Goal: Task Accomplishment & Management: Manage account settings

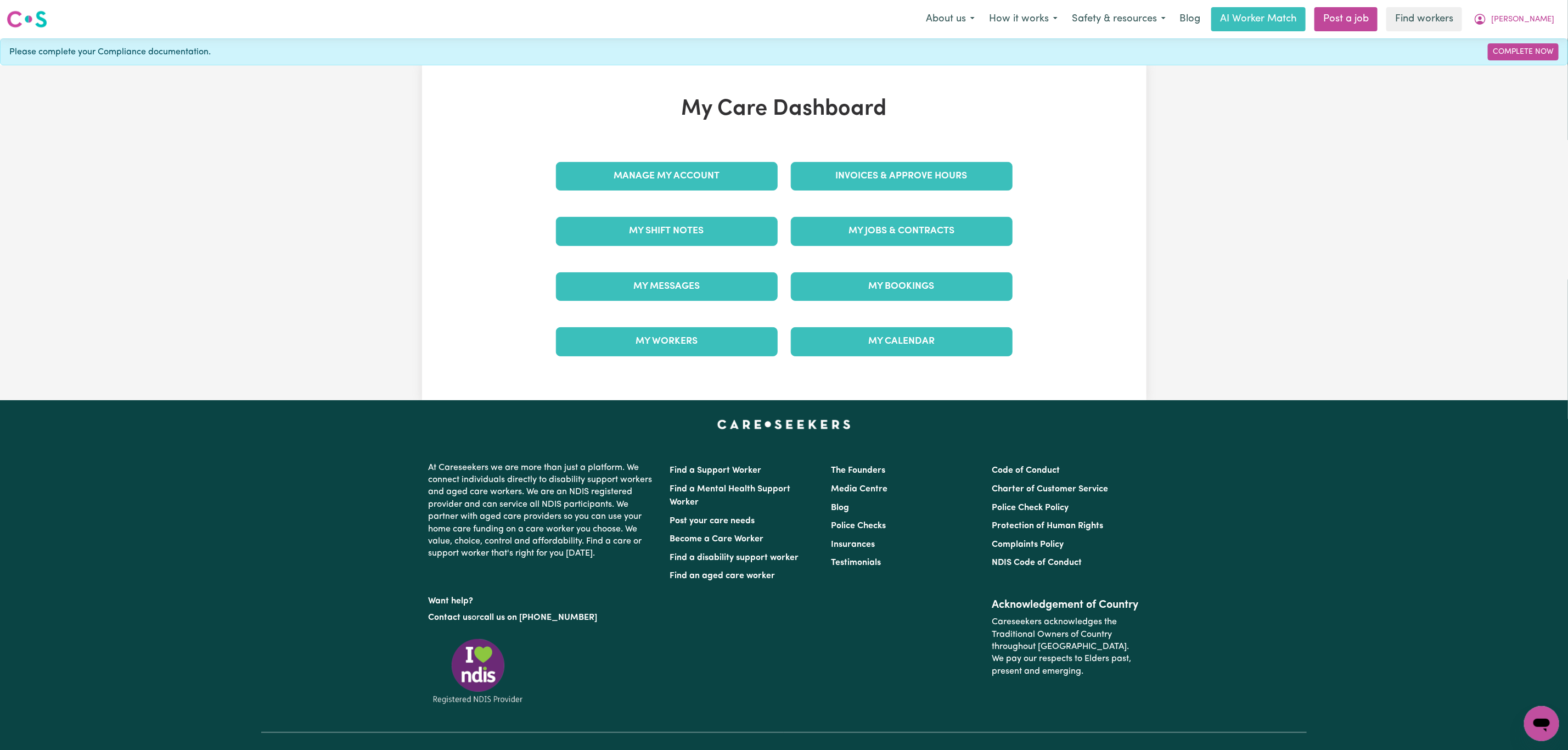
click at [881, 156] on div "Invoices & Approve Hours" at bounding box center [902, 176] width 235 height 55
click at [876, 182] on link "Invoices & Approve Hours" at bounding box center [902, 177] width 222 height 29
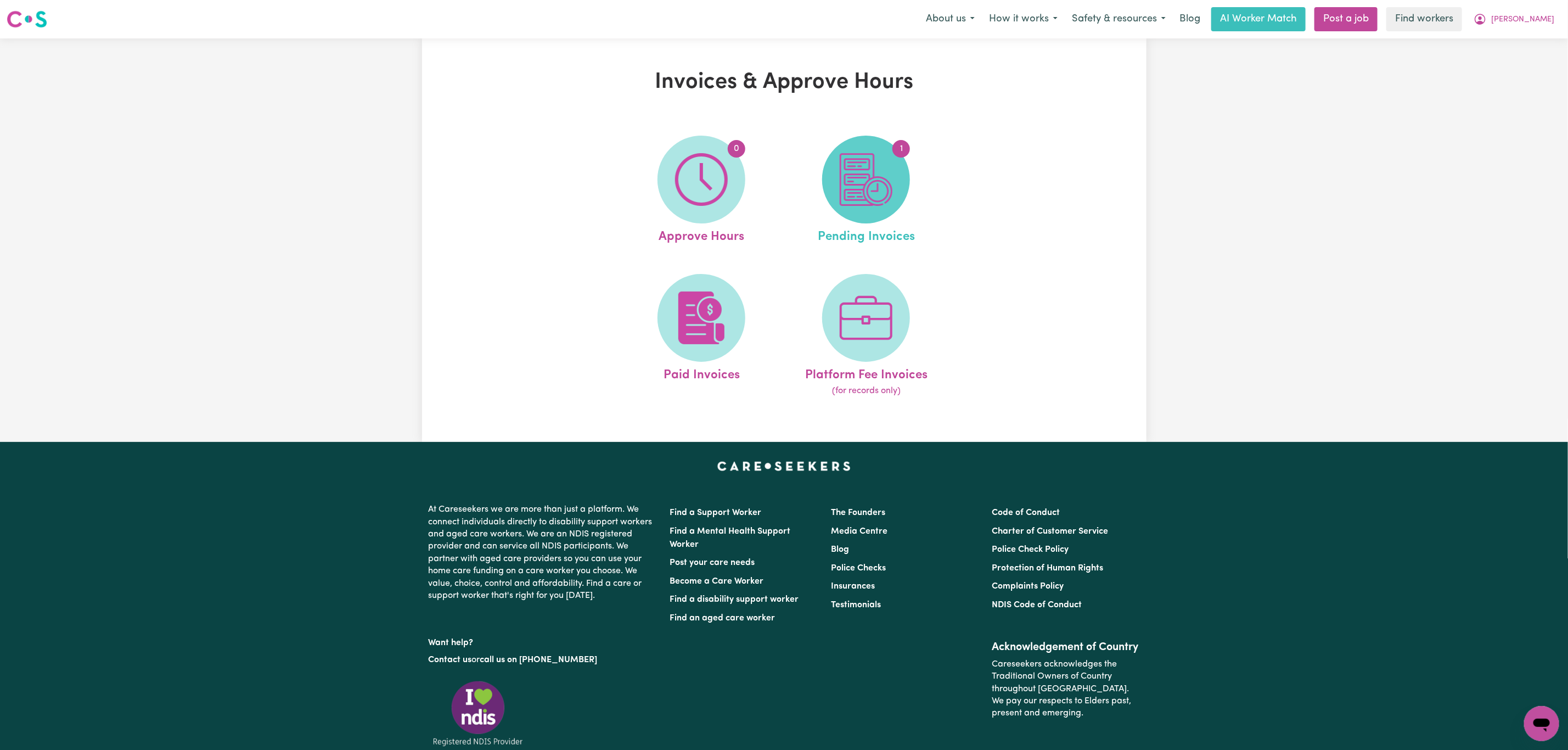
click at [871, 188] on img at bounding box center [866, 179] width 52 height 52
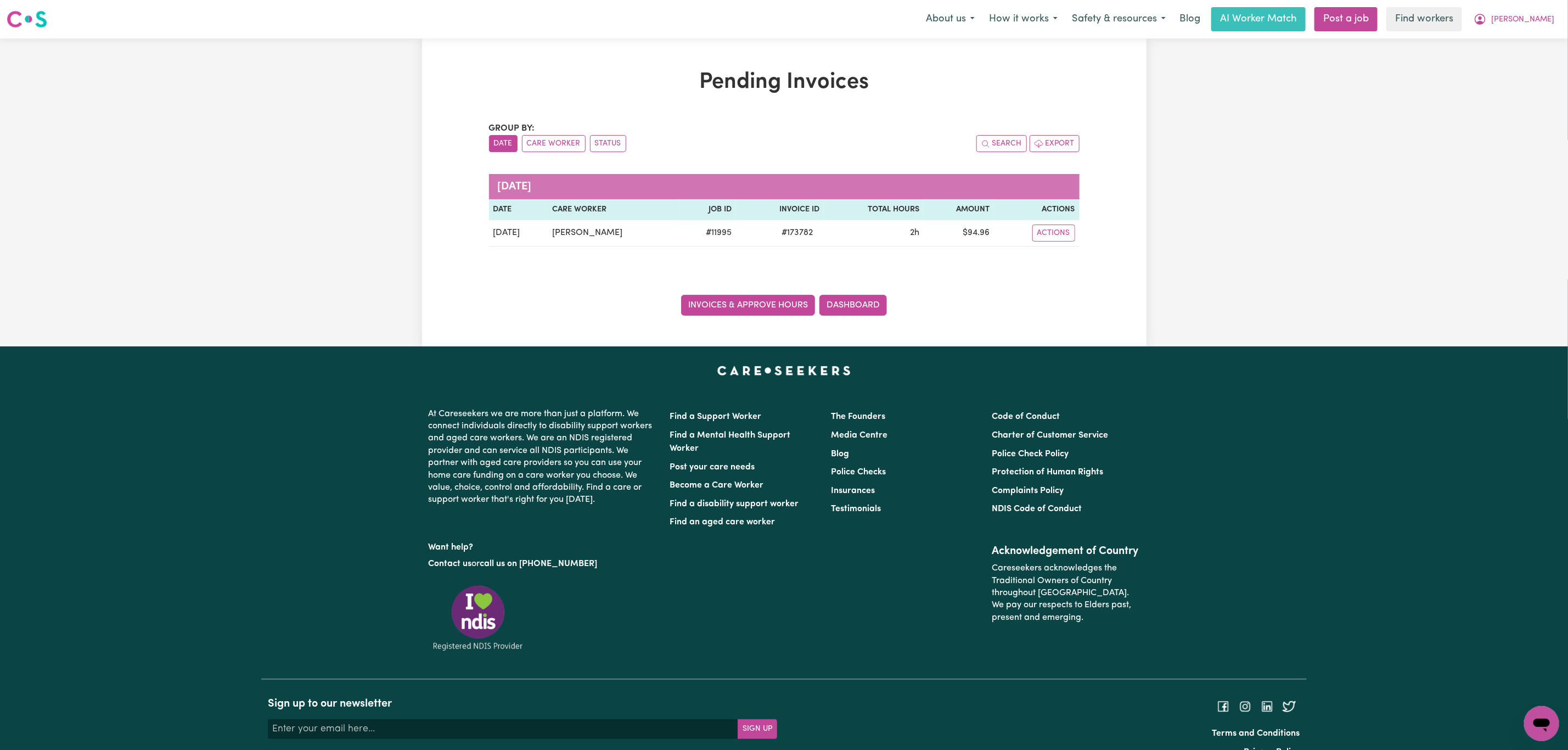
click at [709, 306] on link "Invoices & Approve Hours" at bounding box center [748, 305] width 134 height 21
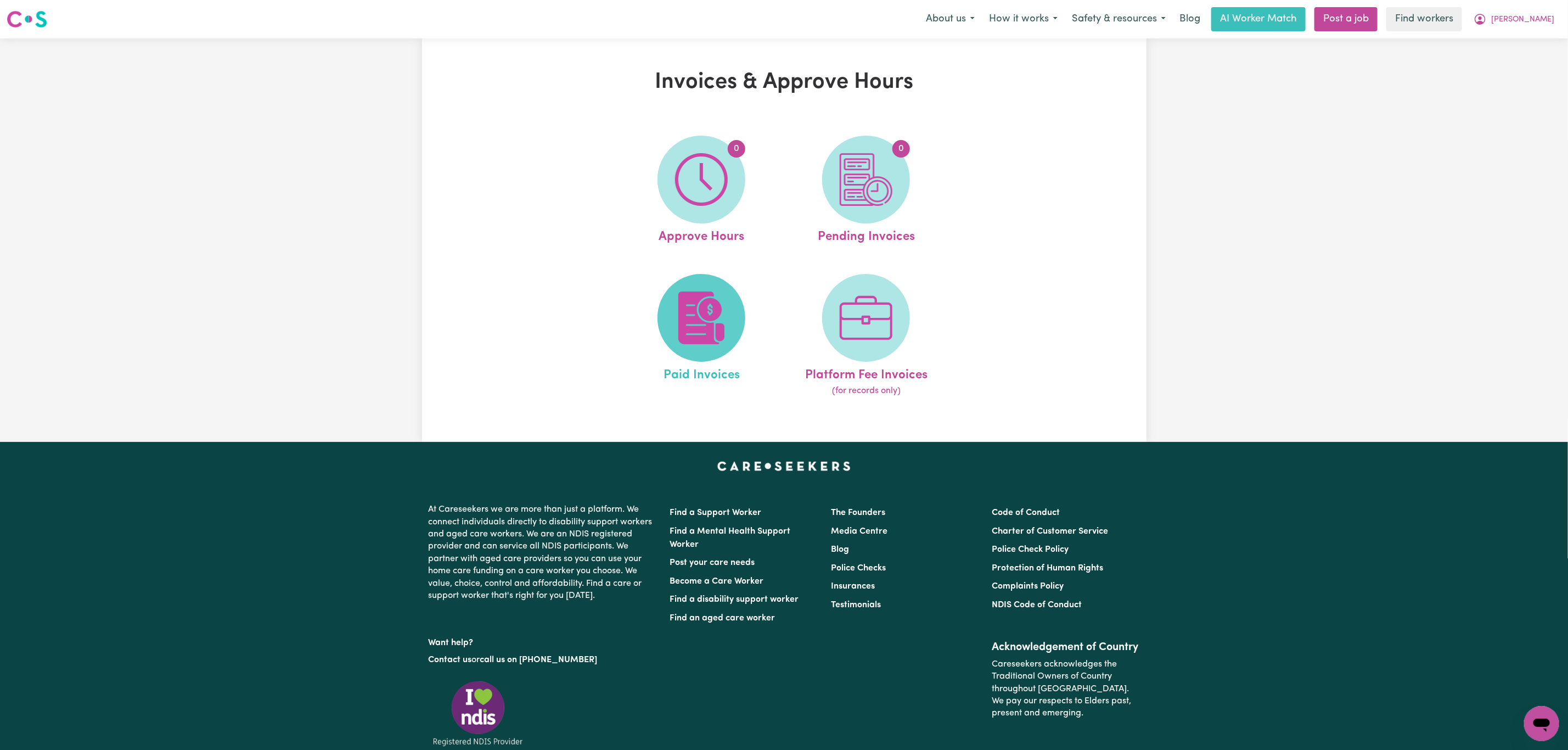
click at [680, 282] on span at bounding box center [702, 318] width 88 height 88
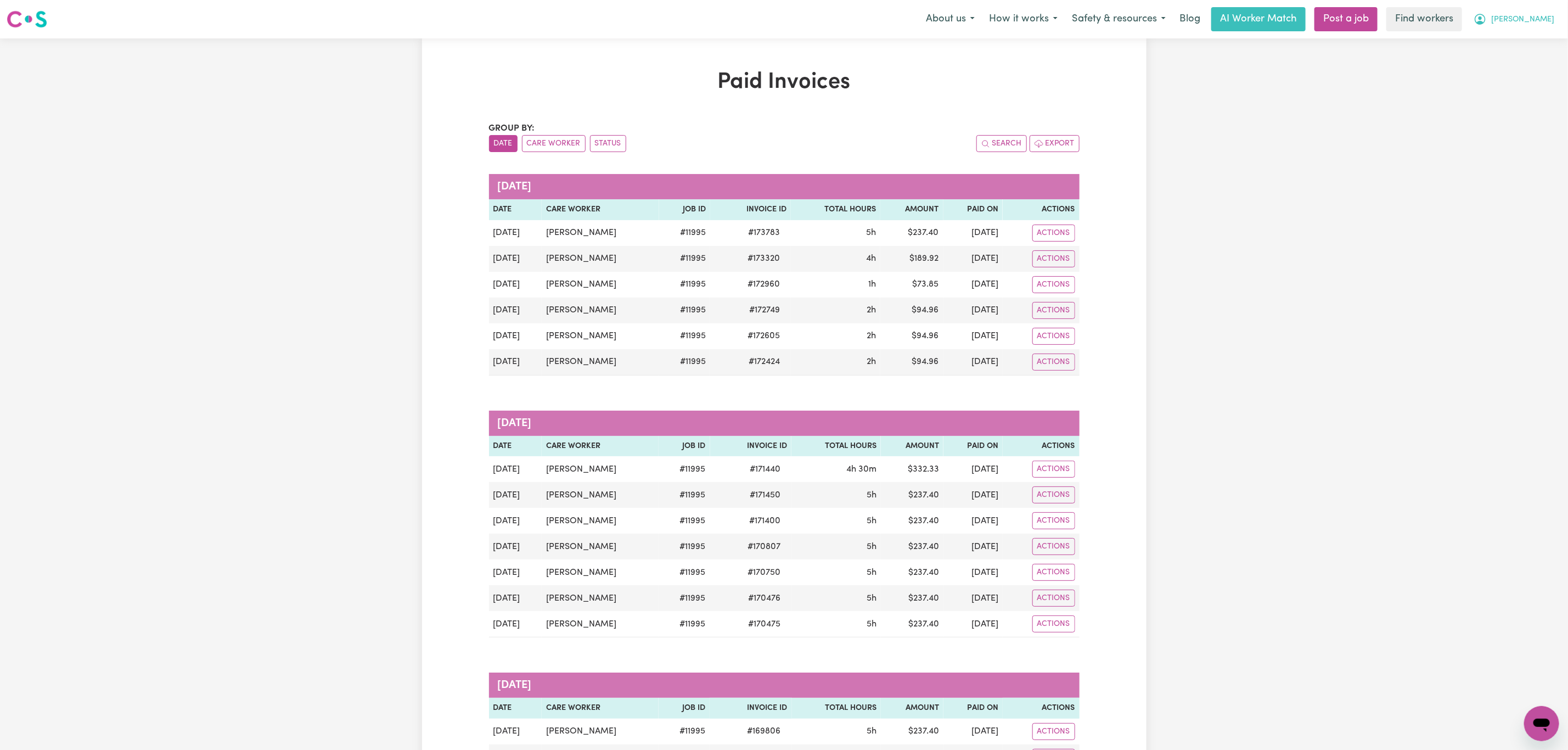
click at [1544, 17] on span "[PERSON_NAME]" at bounding box center [1523, 19] width 63 height 12
click at [1537, 43] on link "My Dashboard" at bounding box center [1517, 42] width 87 height 21
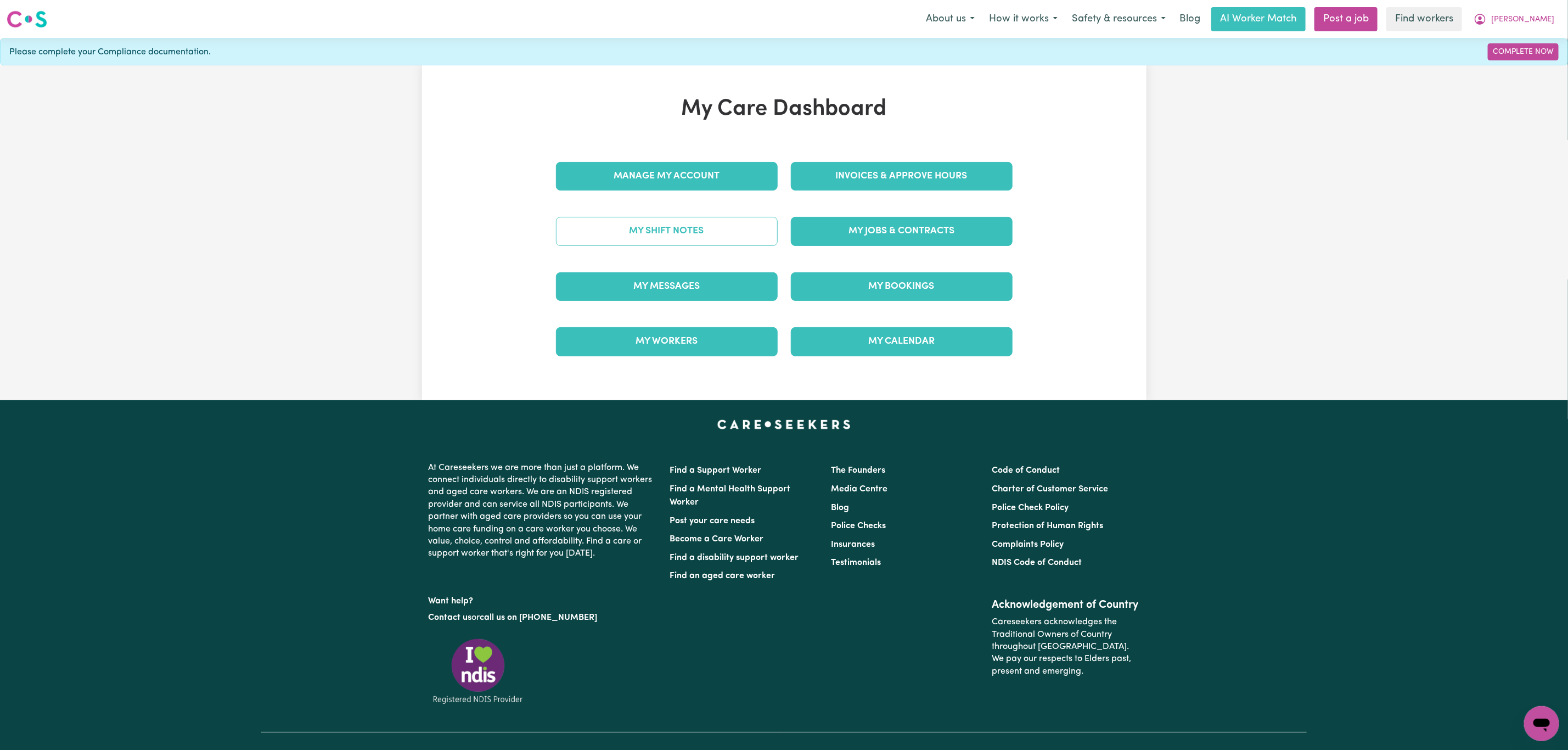
click at [687, 230] on link "My Shift Notes" at bounding box center [666, 231] width 222 height 29
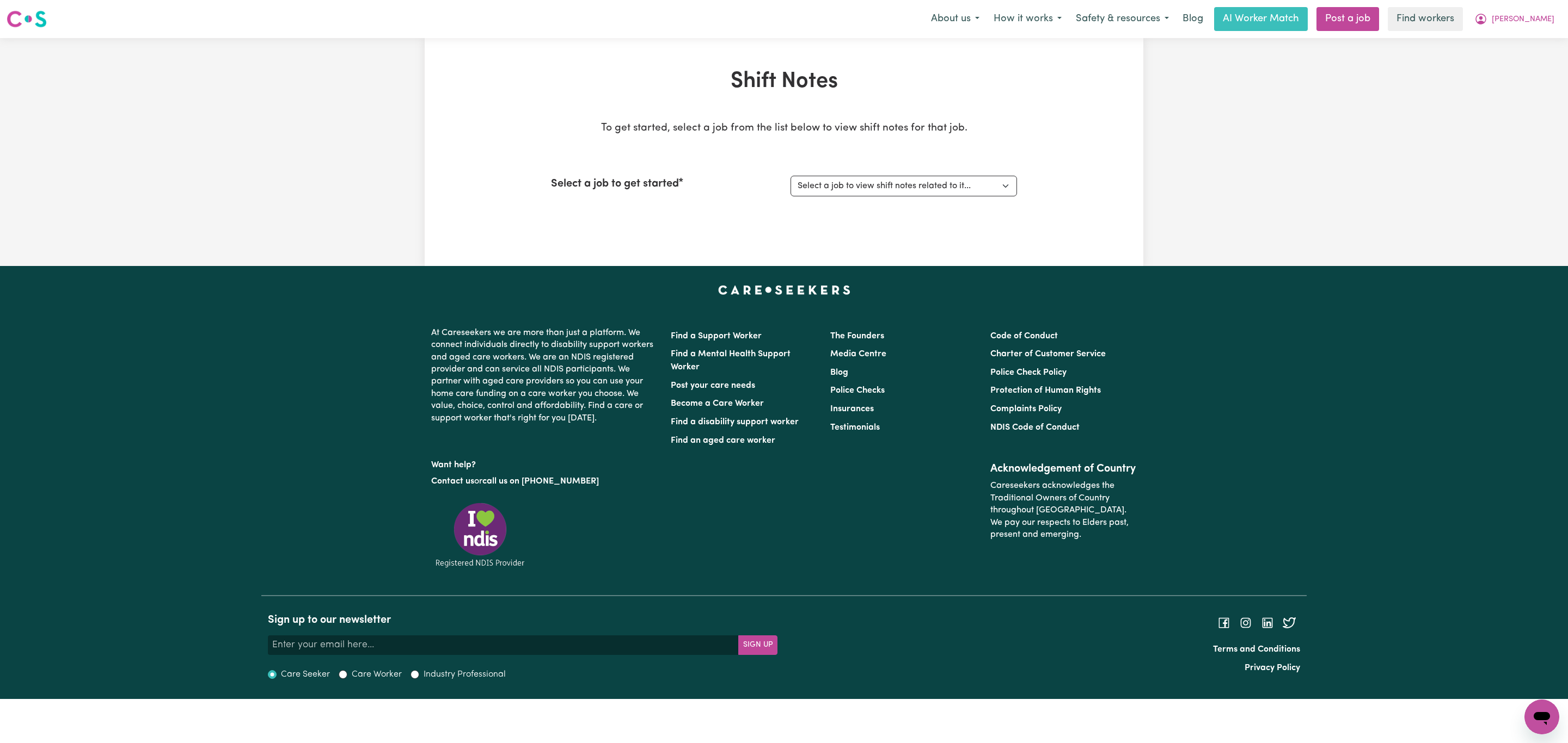
click at [931, 171] on div "Select a job to get started Select a job to view shift notes related to it... […" at bounding box center [783, 186] width 466 height 47
click at [926, 191] on select "Select a job to view shift notes related to it... [[PERSON_NAME]] Support Worke…" at bounding box center [904, 186] width 226 height 21
select select "11995"
click at [790, 176] on select "Select a job to view shift notes related to it... [[PERSON_NAME]] Support Worke…" at bounding box center [904, 186] width 226 height 21
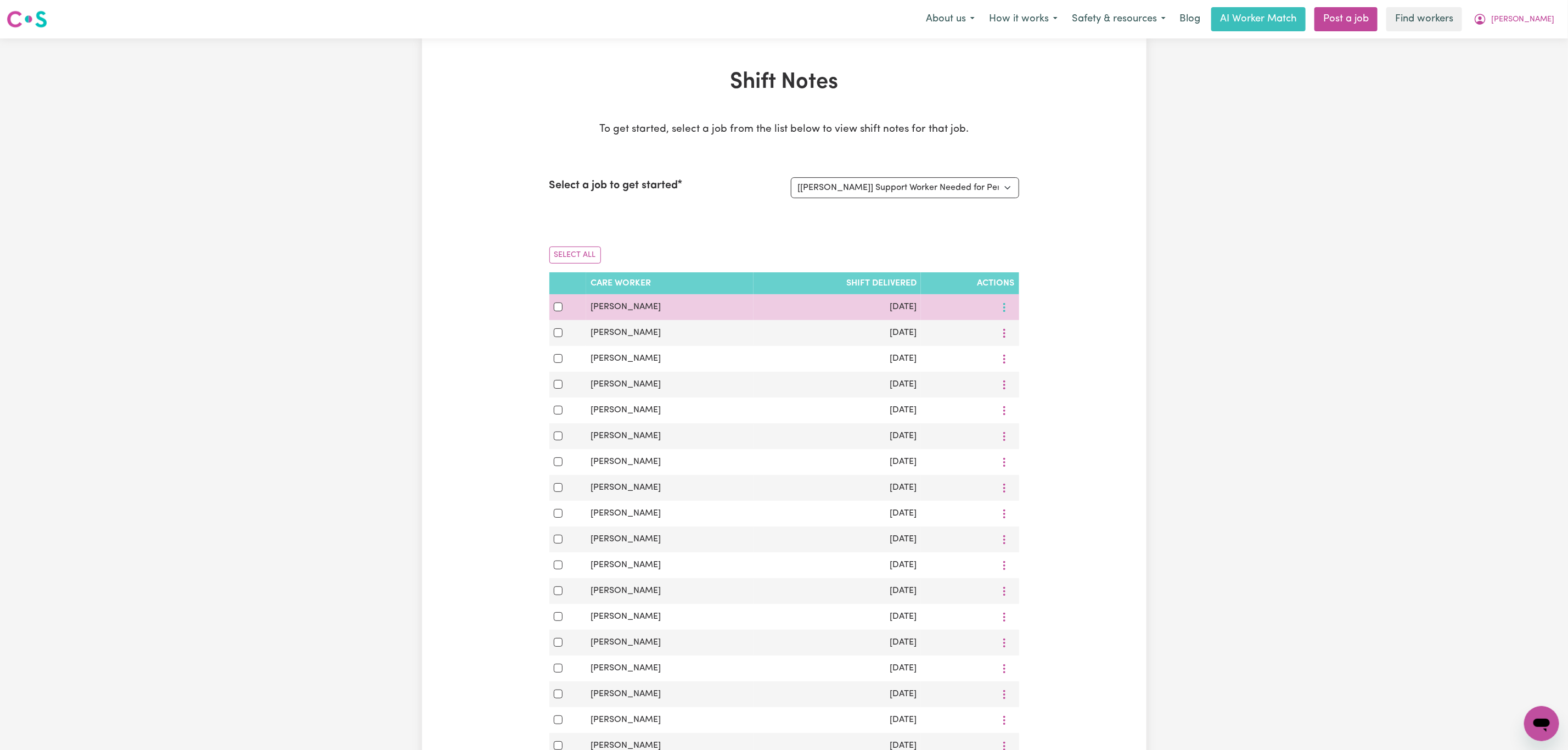
click at [1006, 307] on button "More options" at bounding box center [1004, 307] width 21 height 17
click at [1014, 329] on link "View Shift Note" at bounding box center [1043, 333] width 90 height 22
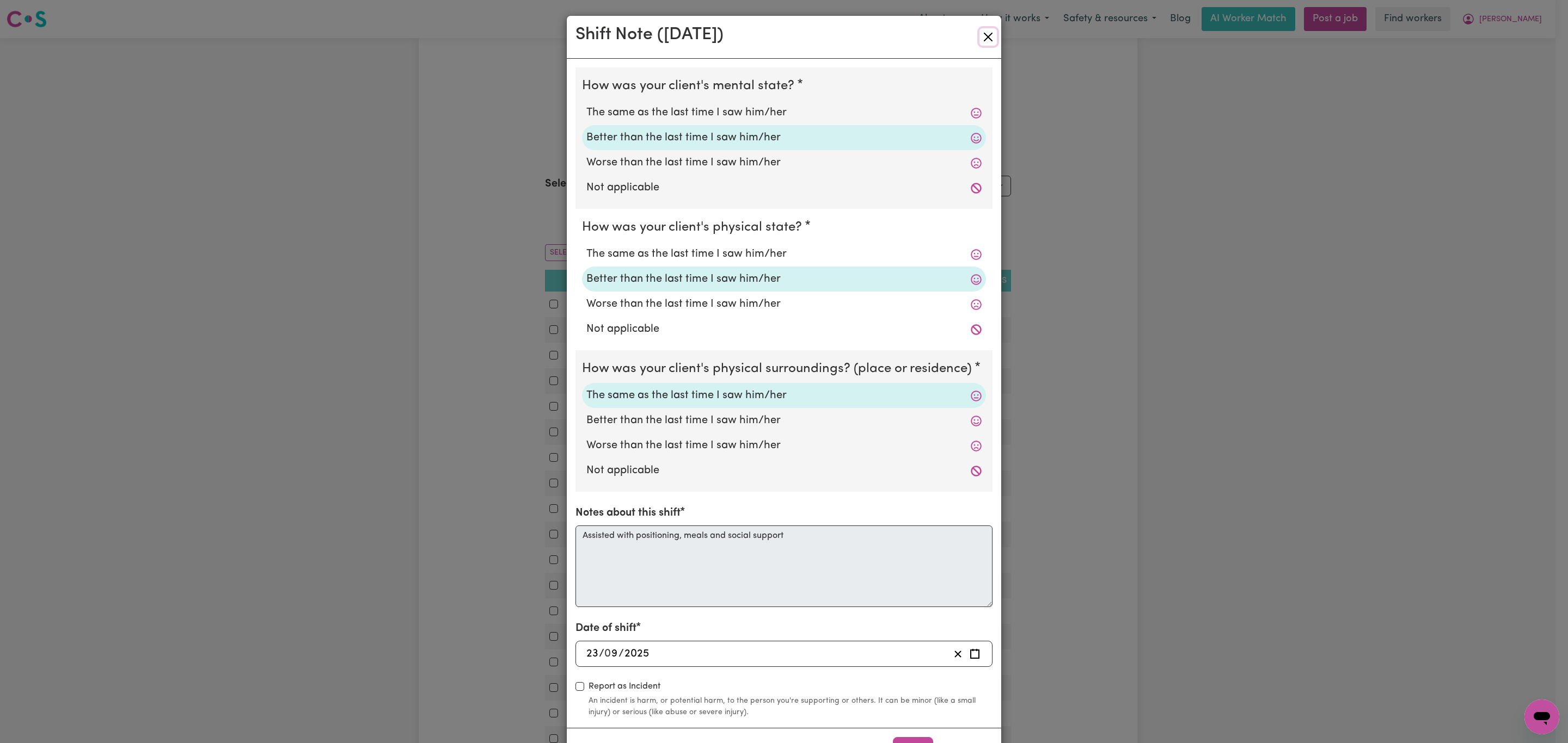
click at [980, 38] on button "Close" at bounding box center [988, 37] width 17 height 17
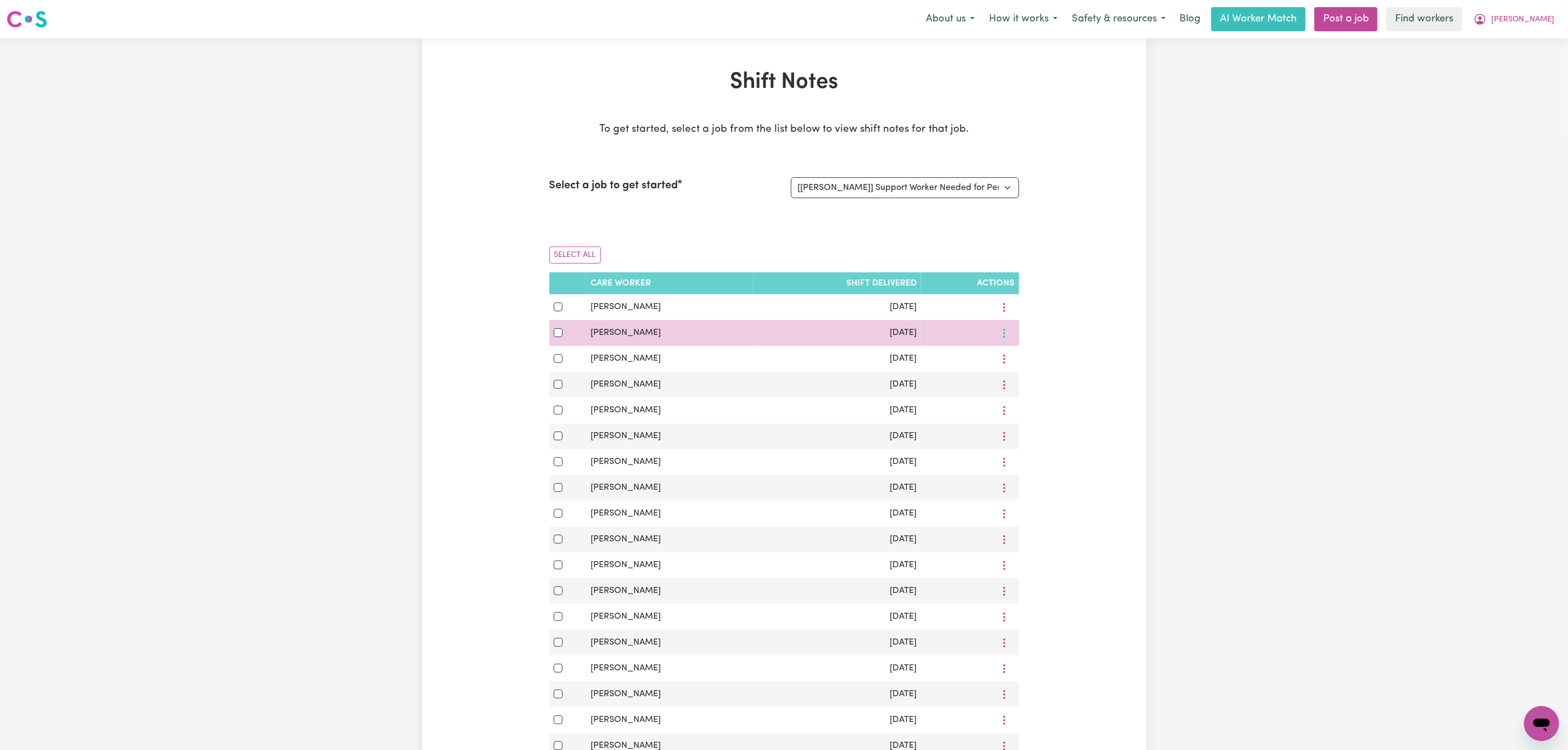
click at [1001, 335] on icon "More options" at bounding box center [1004, 333] width 11 height 11
click at [1020, 360] on span "View Shift Note" at bounding box center [1049, 359] width 60 height 9
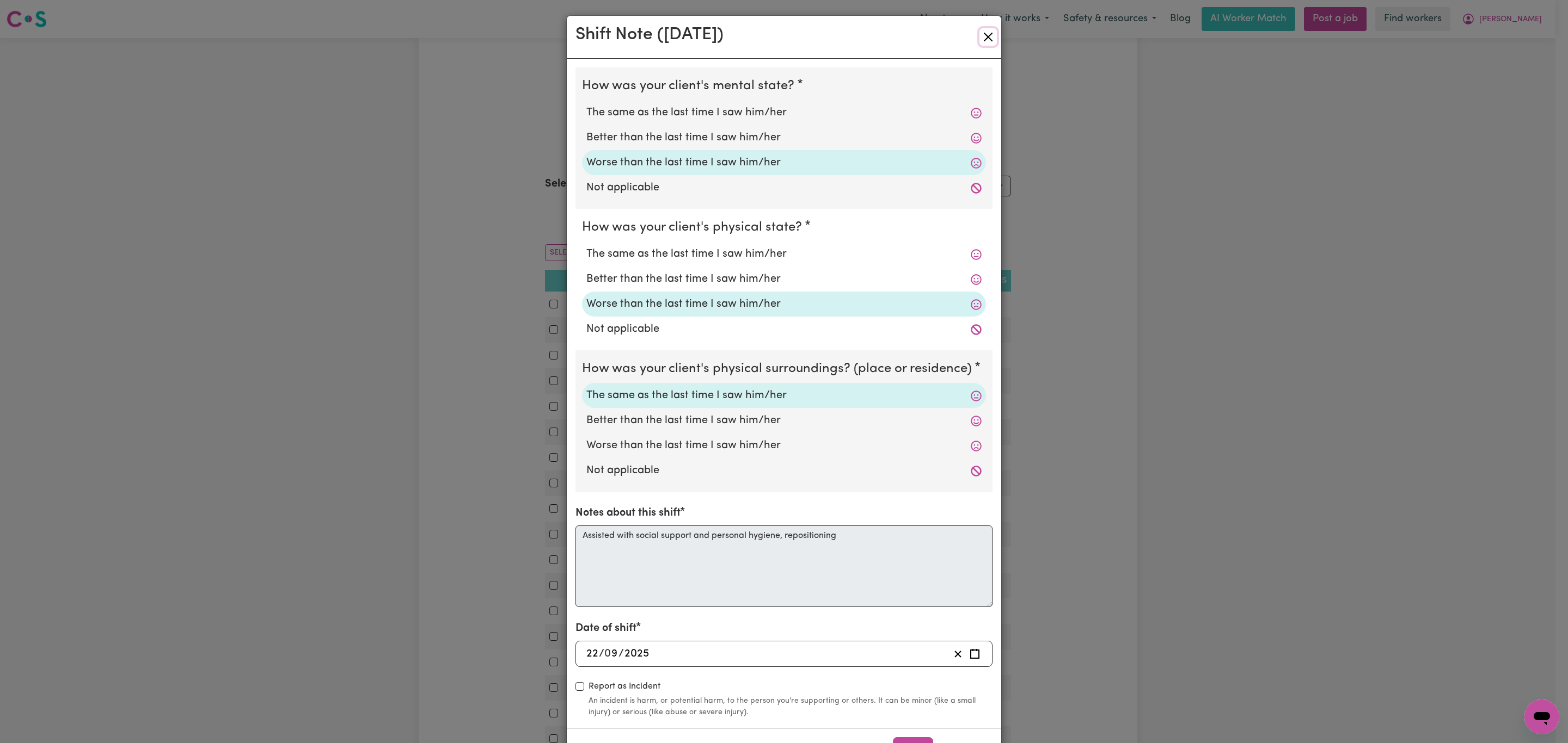
click at [980, 39] on button "Close" at bounding box center [988, 37] width 17 height 17
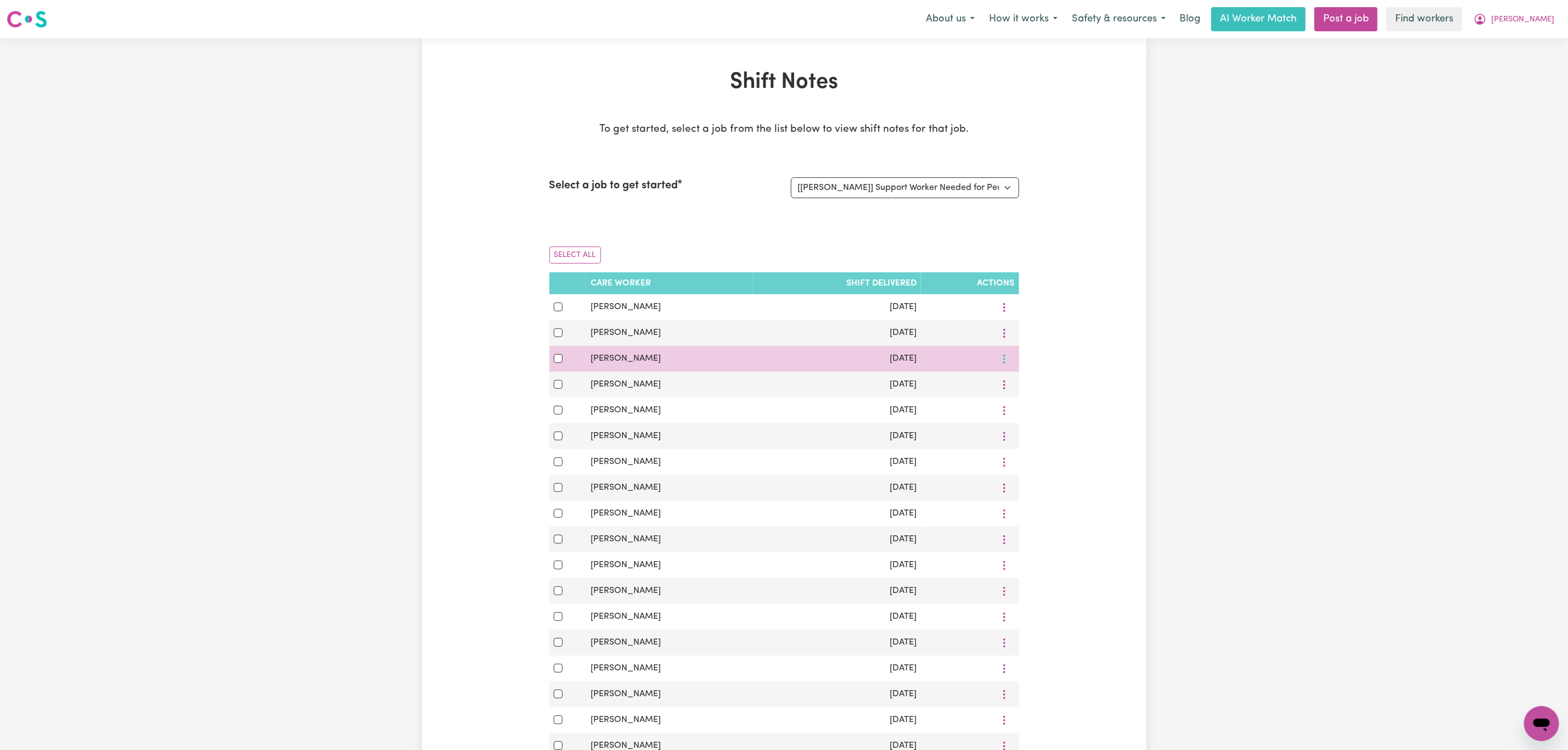
click at [1011, 365] on button "More options" at bounding box center [1004, 359] width 21 height 17
click at [1023, 383] on span "View Shift Note" at bounding box center [1049, 385] width 60 height 9
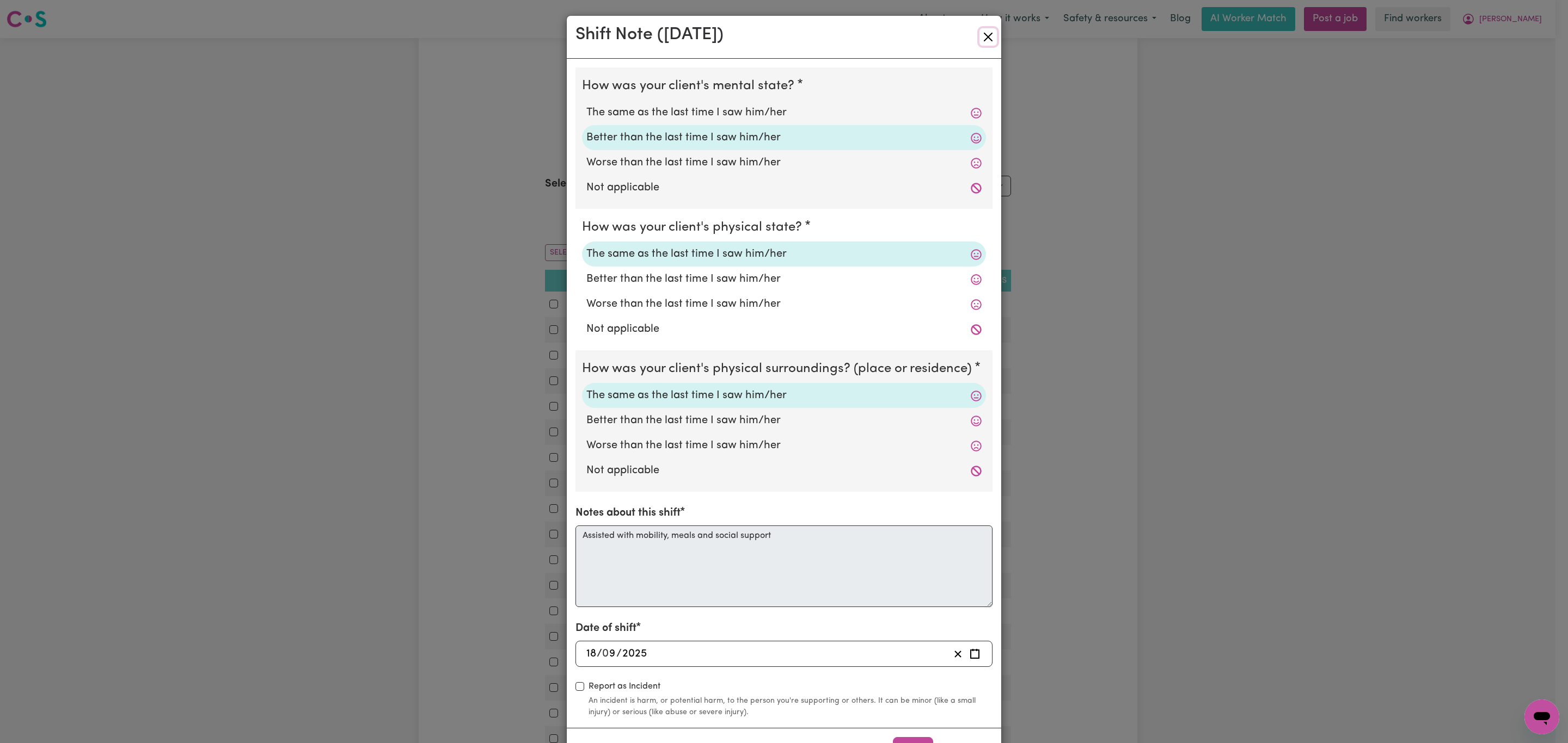
click at [980, 41] on button "Close" at bounding box center [988, 37] width 17 height 17
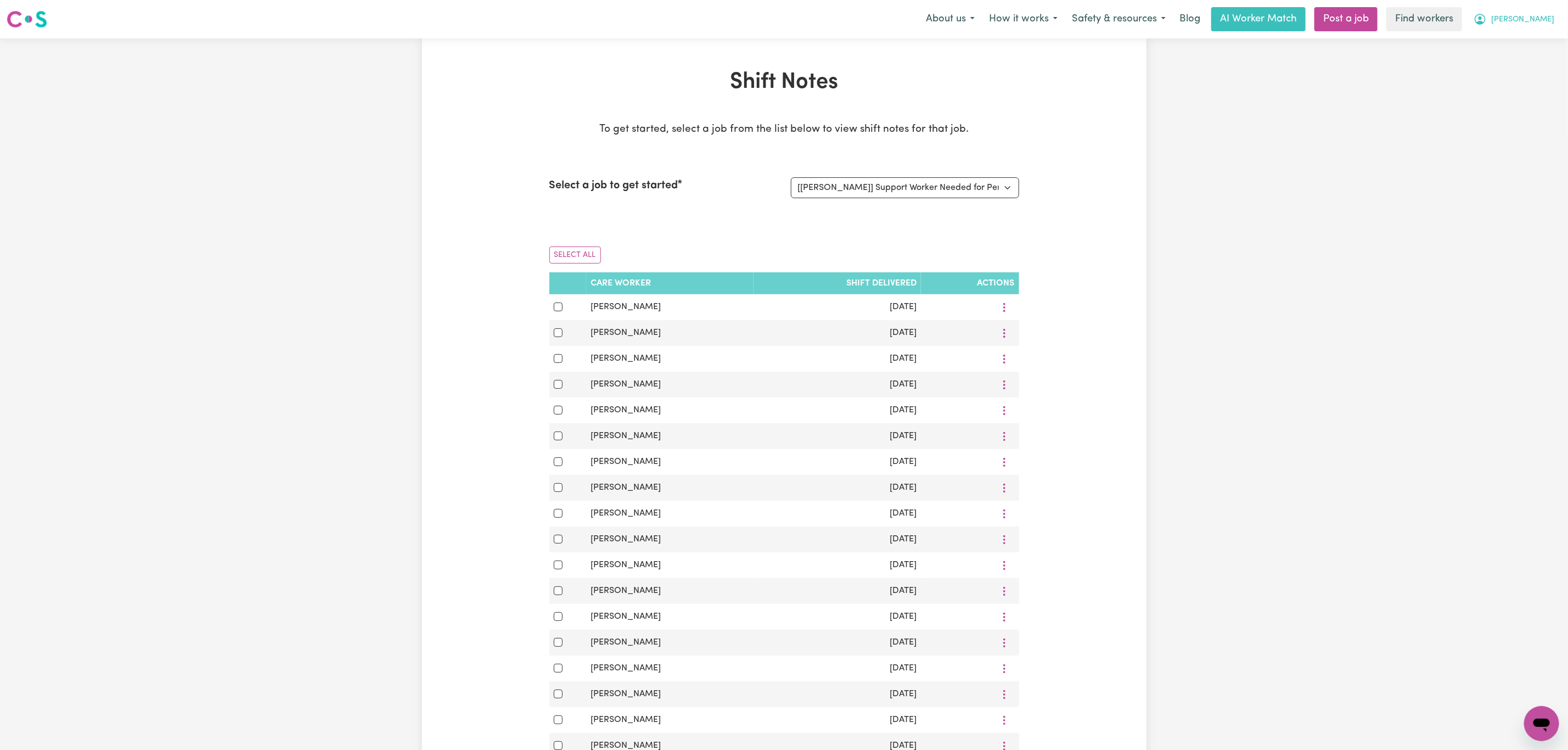
click at [1526, 22] on span "[PERSON_NAME]" at bounding box center [1523, 19] width 63 height 12
click at [1522, 35] on link "My Dashboard" at bounding box center [1517, 42] width 87 height 21
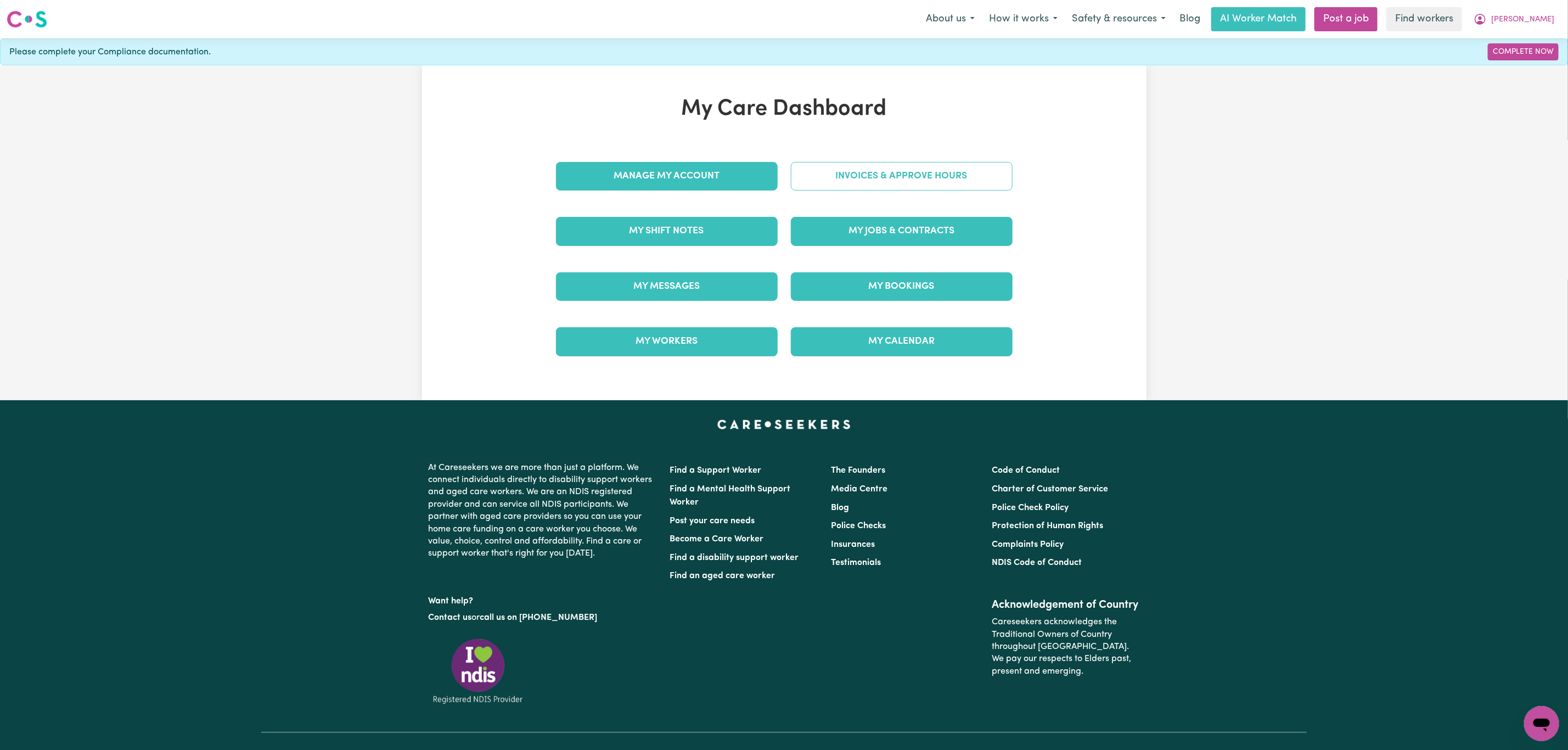
click at [869, 180] on link "Invoices & Approve Hours" at bounding box center [902, 177] width 222 height 29
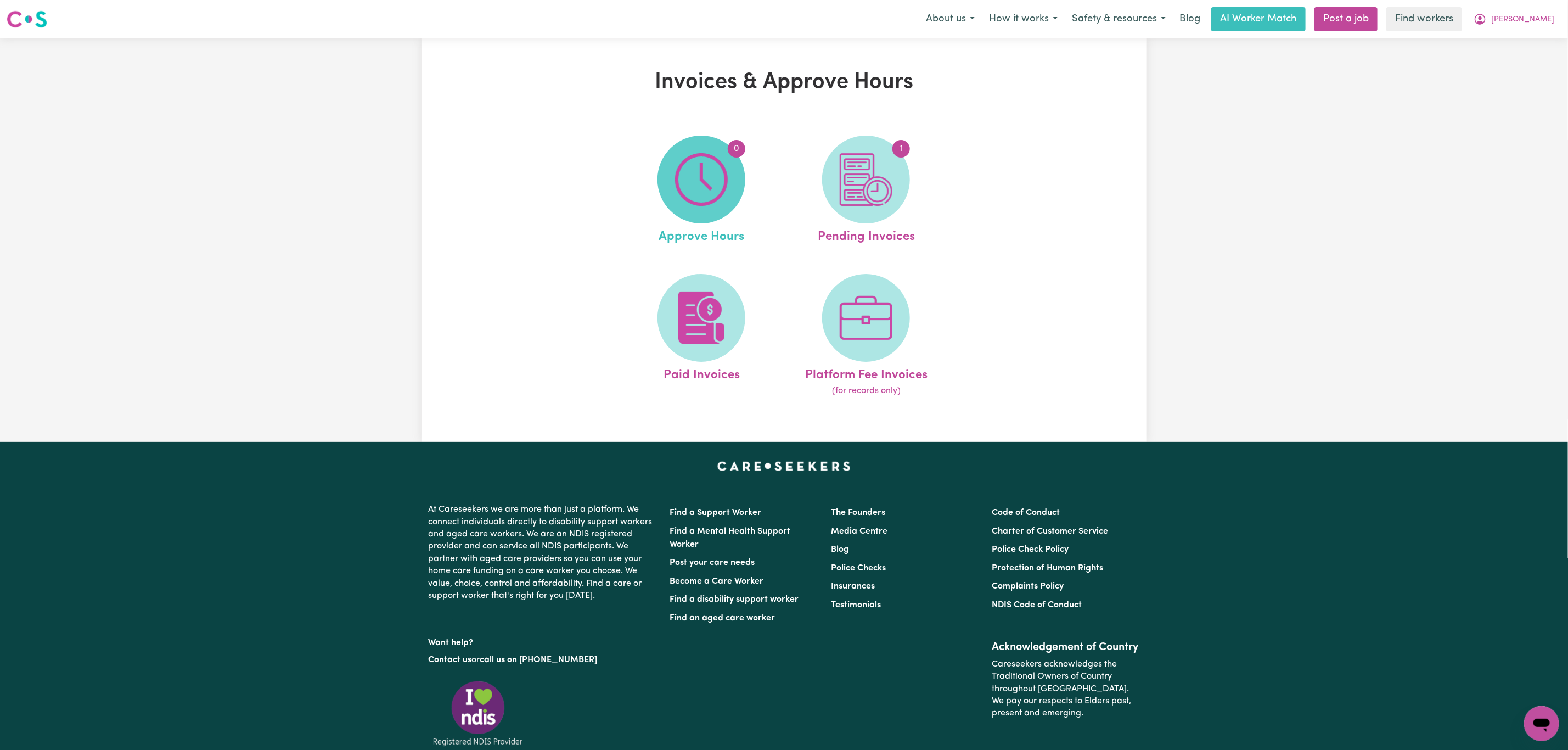
click at [724, 207] on span "0" at bounding box center [702, 179] width 88 height 88
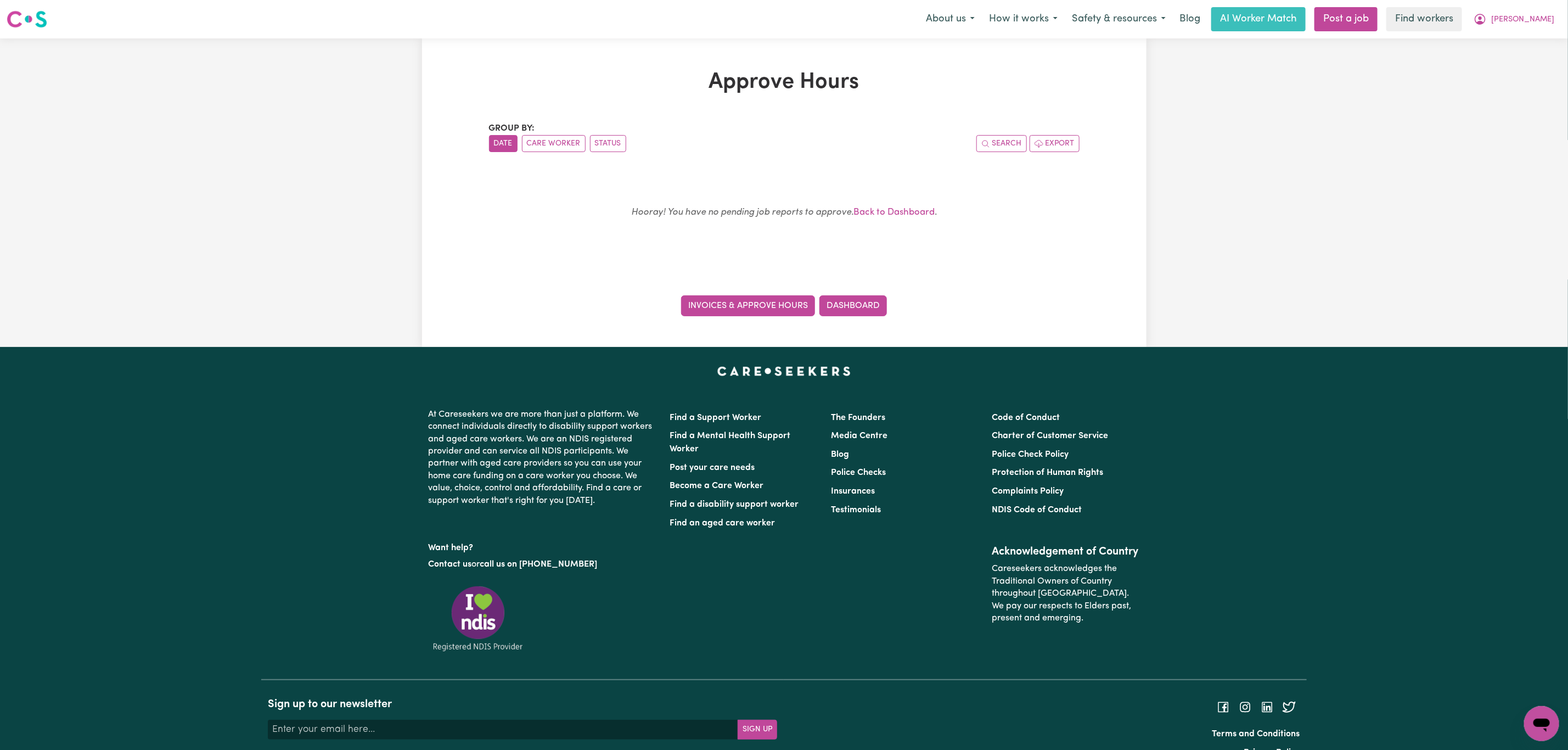
click at [775, 308] on link "Invoices & Approve Hours" at bounding box center [748, 306] width 134 height 21
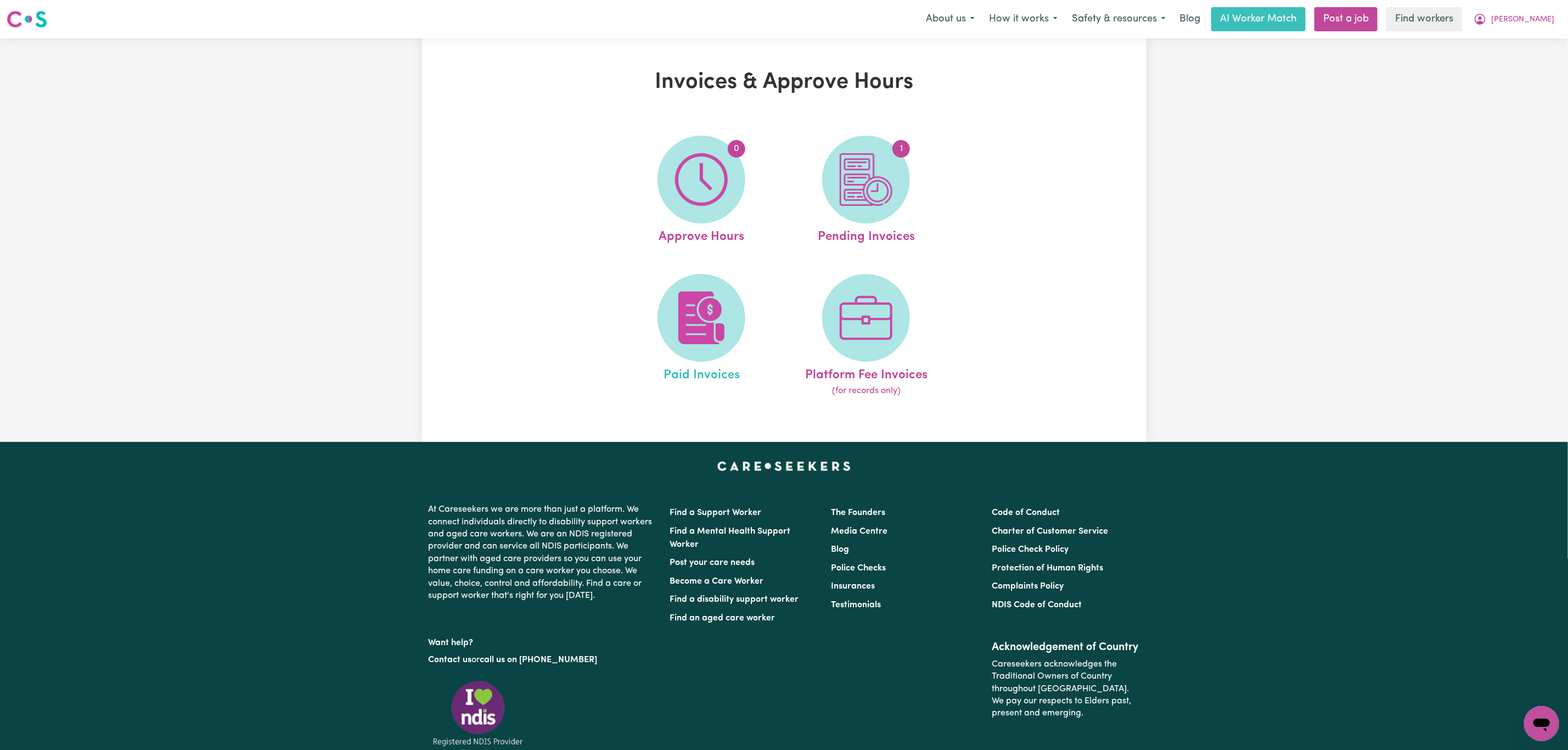
click at [676, 374] on span "Paid Invoices" at bounding box center [702, 373] width 76 height 23
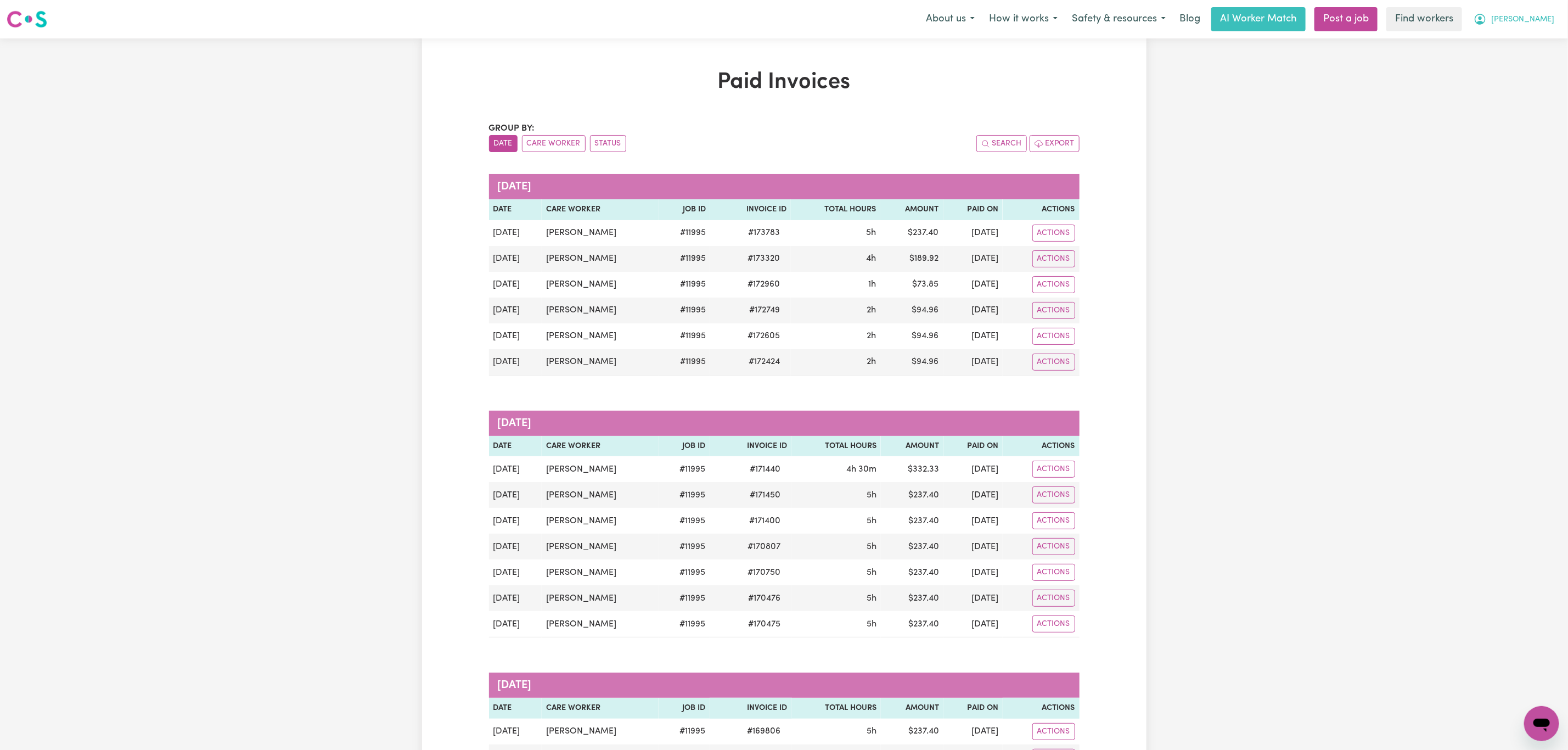
click at [1536, 17] on span "[PERSON_NAME]" at bounding box center [1523, 19] width 63 height 12
click at [1524, 67] on link "Logout" at bounding box center [1517, 62] width 87 height 21
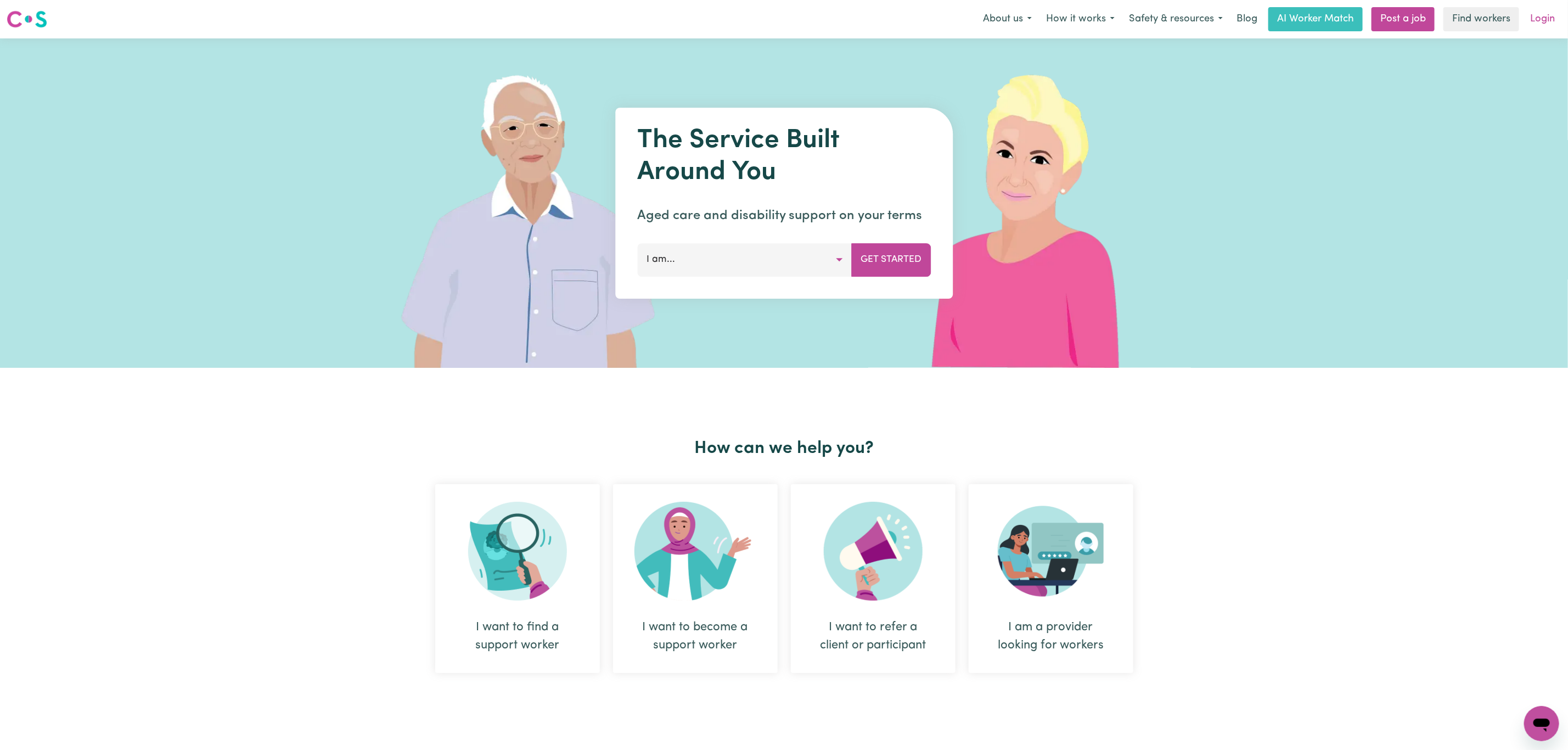
click at [1539, 22] on link "Login" at bounding box center [1542, 19] width 38 height 24
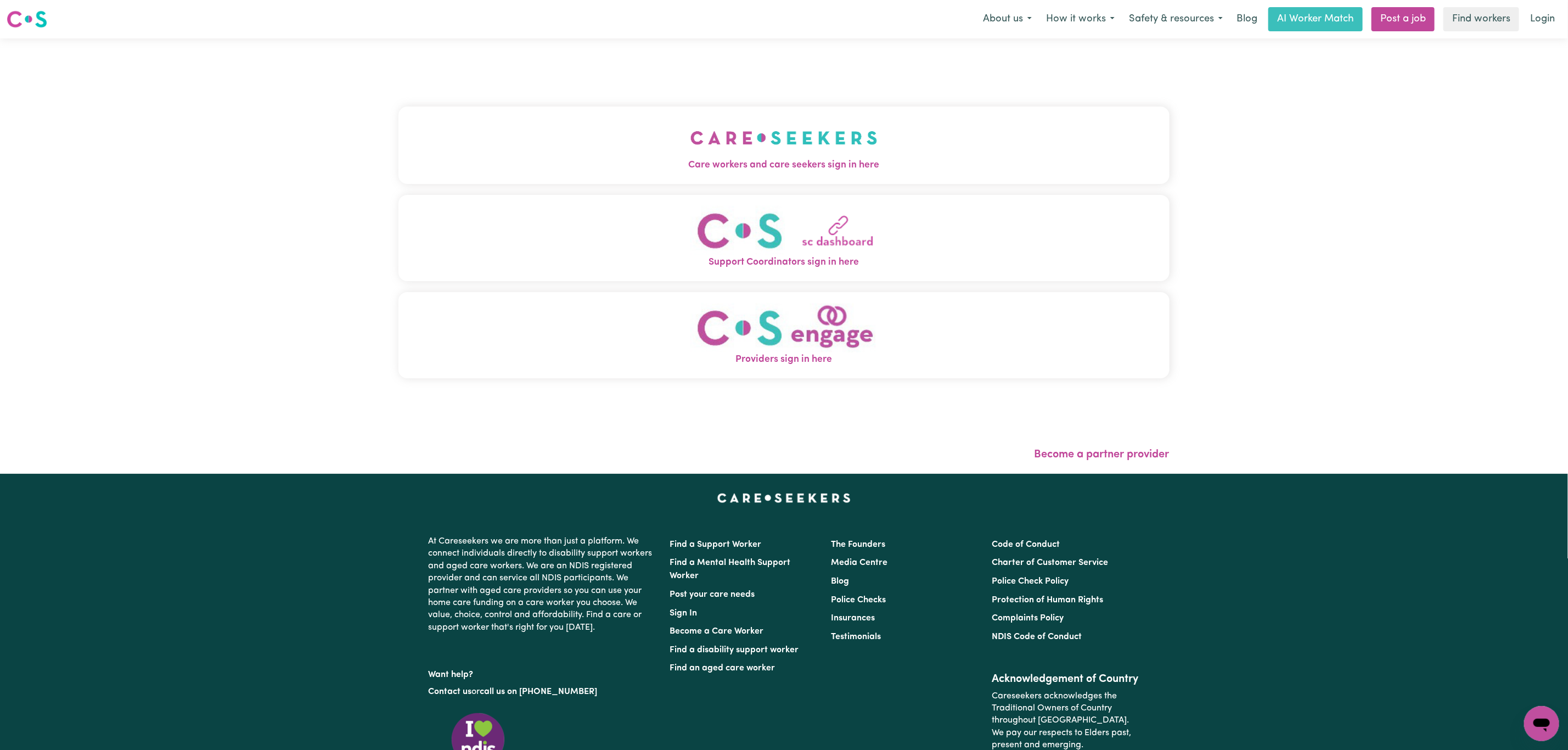
click at [813, 201] on button "Support Coordinators sign in here" at bounding box center [784, 238] width 771 height 86
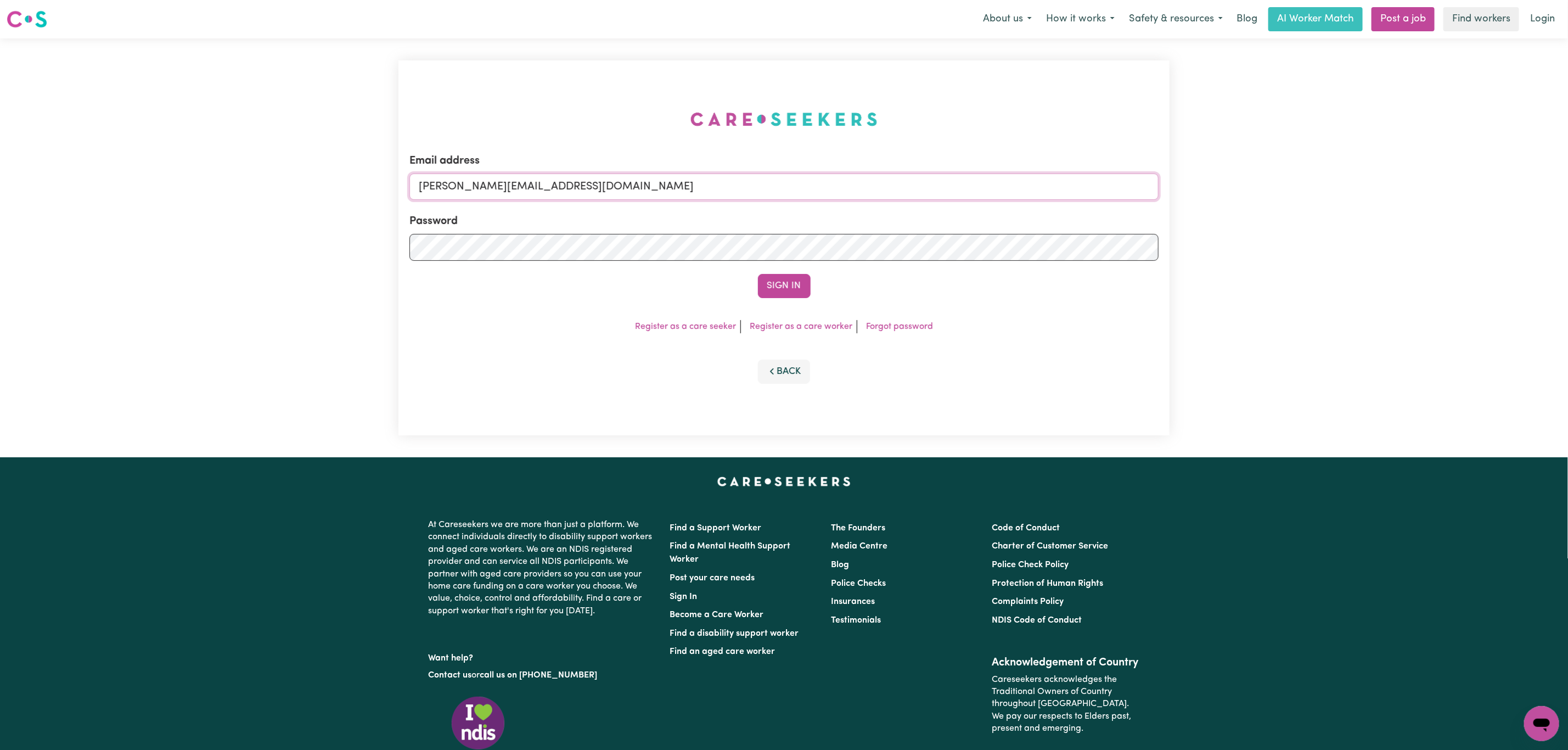
click at [562, 188] on input "[PERSON_NAME][EMAIL_ADDRESS][DOMAIN_NAME]" at bounding box center [784, 187] width 749 height 27
drag, startPoint x: 476, startPoint y: 188, endPoint x: 831, endPoint y: 193, distance: 355.0
click at [831, 193] on input "[EMAIL_ADDRESS][PERSON_NAME][DOMAIN_NAME]" at bounding box center [784, 187] width 749 height 27
type input "superuser~[PERSON_NAME][EMAIL_ADDRESS][PERSON_NAME][DOMAIN_NAME]"
click at [800, 286] on button "Sign In" at bounding box center [784, 286] width 52 height 24
